Goal: Navigation & Orientation: Find specific page/section

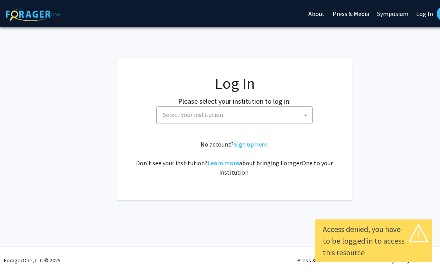
select select
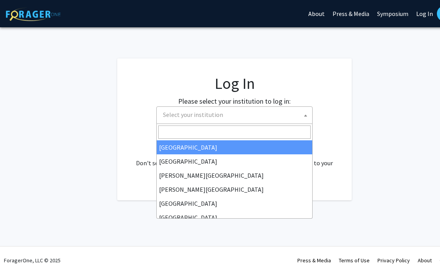
click at [290, 111] on span "Select your institution" at bounding box center [236, 115] width 152 height 16
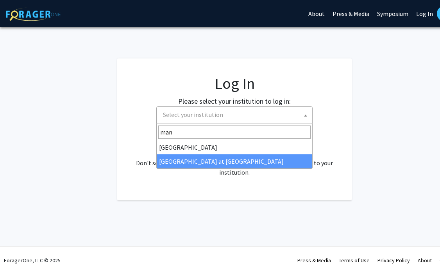
type input "man"
select select "18"
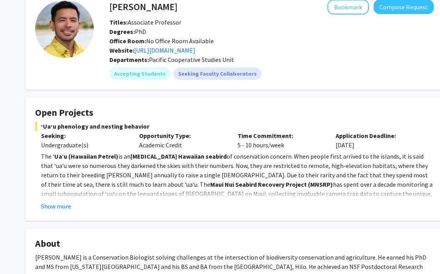
scroll to position [46, 0]
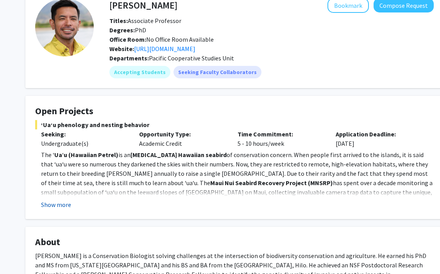
click at [47, 205] on button "Show more" at bounding box center [56, 204] width 30 height 9
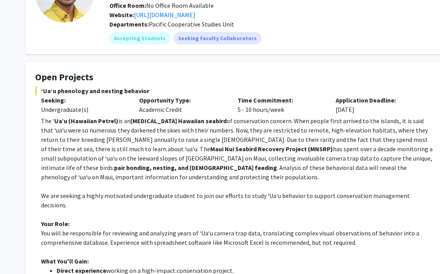
scroll to position [100, 0]
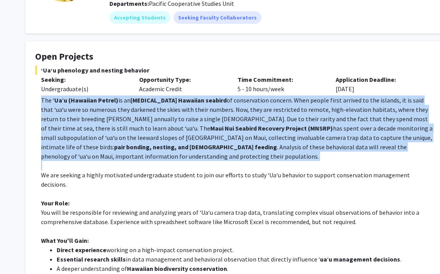
drag, startPoint x: 42, startPoint y: 99, endPoint x: 104, endPoint y: 170, distance: 94.6
click at [104, 170] on div "The ʻ Ua ʻ u (Hawaiian Petrel) is an endemic Hawaiian seabird of conservation c…" at bounding box center [237, 227] width 392 height 262
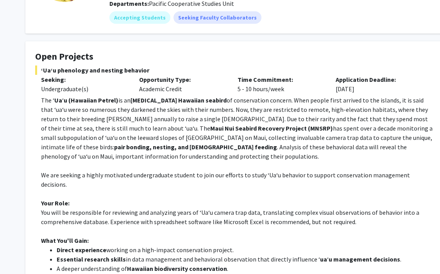
click at [104, 170] on p at bounding box center [237, 165] width 392 height 9
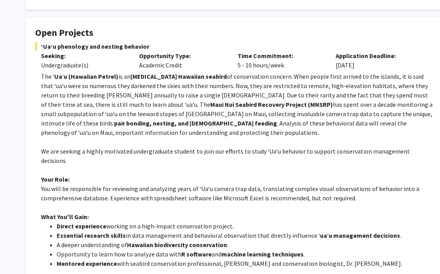
scroll to position [125, 0]
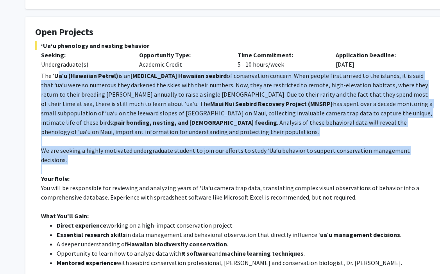
drag, startPoint x: 108, startPoint y: 155, endPoint x: 58, endPoint y: 75, distance: 94.5
click at [58, 75] on div "The ʻ Ua ʻ u (Hawaiian Petrel) is an endemic Hawaiian seabird of conservation c…" at bounding box center [237, 202] width 392 height 262
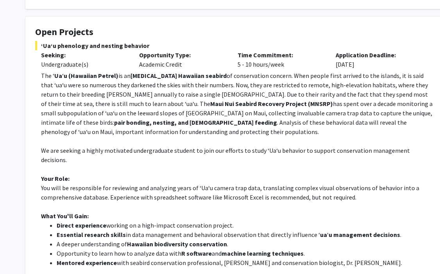
click at [58, 75] on strong "Ua" at bounding box center [58, 76] width 8 height 8
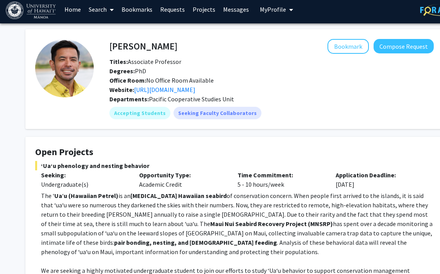
scroll to position [4, 0]
